Goal: Navigation & Orientation: Find specific page/section

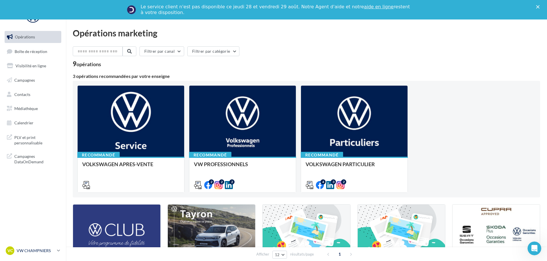
click at [22, 252] on p "VW CHAMPNIERS" at bounding box center [36, 251] width 38 height 6
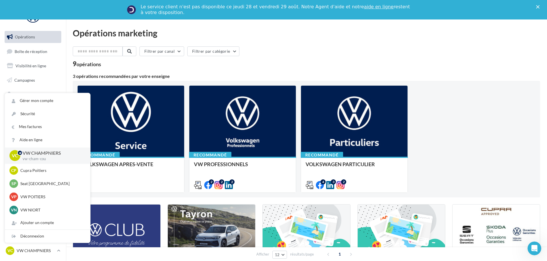
click at [195, 64] on div "9 opérations" at bounding box center [307, 64] width 468 height 7
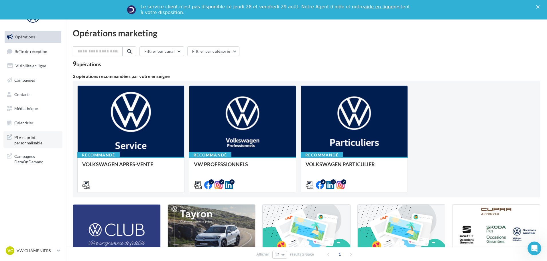
click at [44, 136] on span "PLV et print personnalisable" at bounding box center [36, 140] width 45 height 12
click at [36, 109] on span "Médiathèque" at bounding box center [25, 108] width 23 height 5
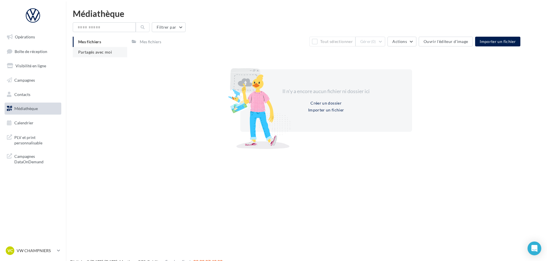
click at [78, 51] on li "Partagés avec moi" at bounding box center [100, 52] width 54 height 10
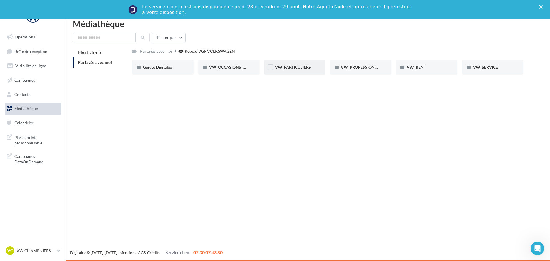
click at [306, 73] on div "VW_PARTICULIERS" at bounding box center [294, 67] width 61 height 15
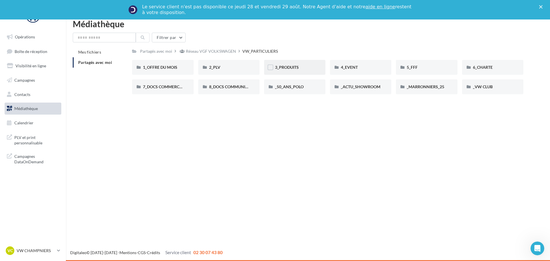
click at [286, 70] on div "3_PRODUITS" at bounding box center [294, 67] width 61 height 15
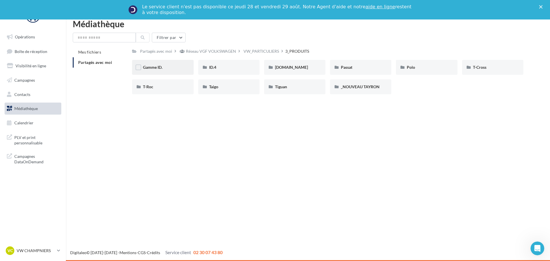
click at [173, 70] on div "Gamme ID." at bounding box center [163, 67] width 40 height 6
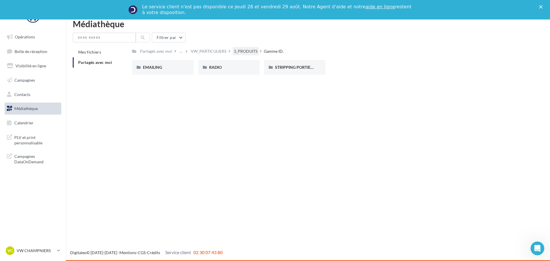
click at [247, 52] on div "3_PRODUITS" at bounding box center [246, 51] width 24 height 6
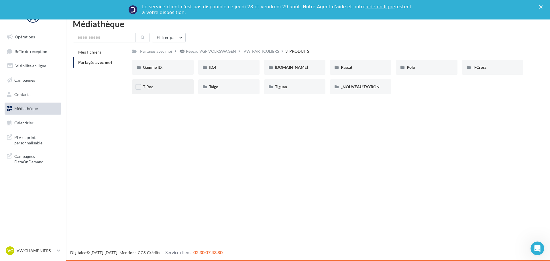
click at [138, 92] on div "T-Roc" at bounding box center [162, 86] width 61 height 15
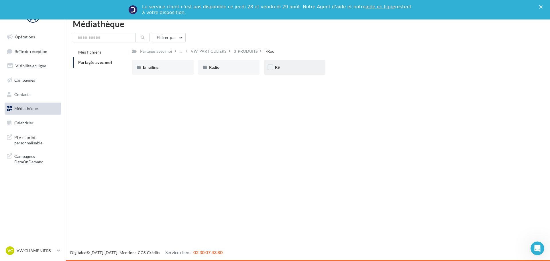
click at [298, 73] on div "RS" at bounding box center [294, 67] width 61 height 15
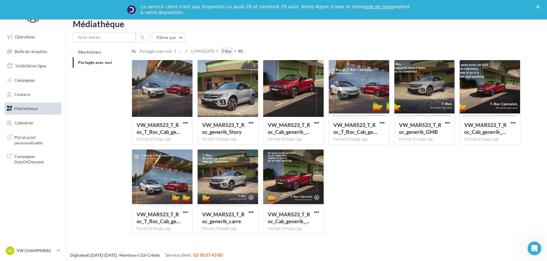
click at [227, 54] on div "T-Roc" at bounding box center [227, 51] width 10 height 6
